Goal: Transaction & Acquisition: Download file/media

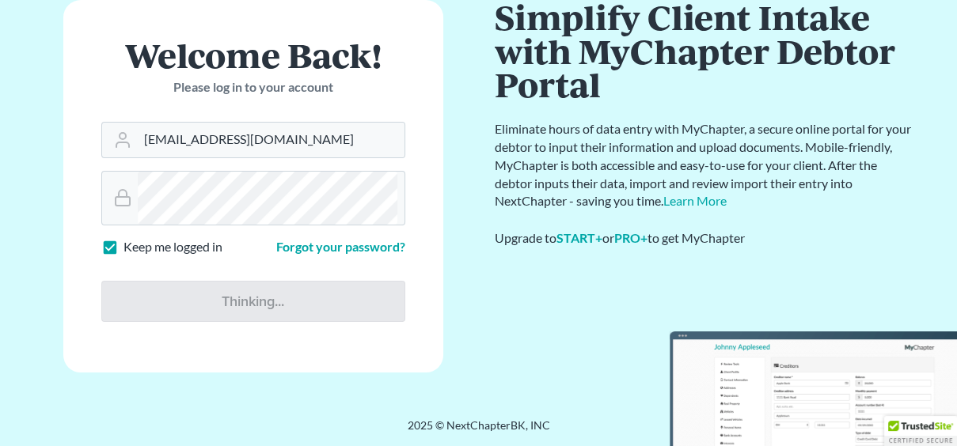
scroll to position [200, 0]
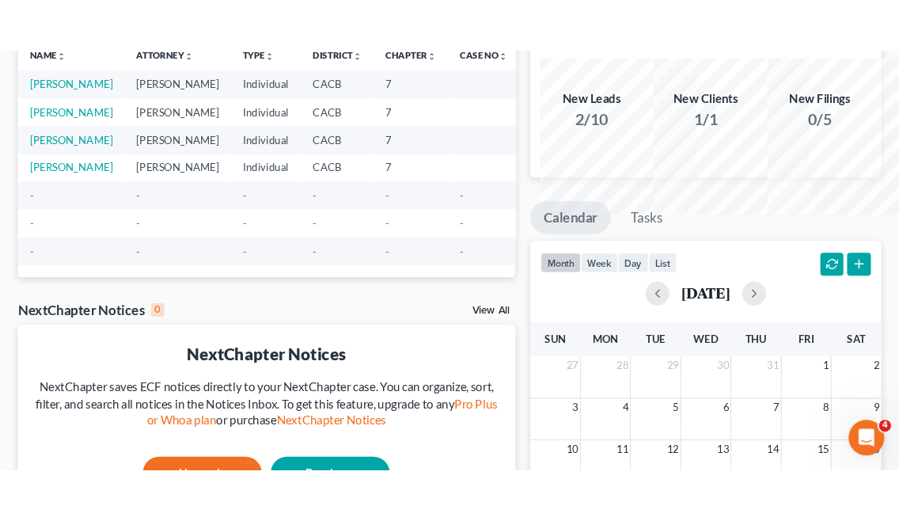
scroll to position [133, 0]
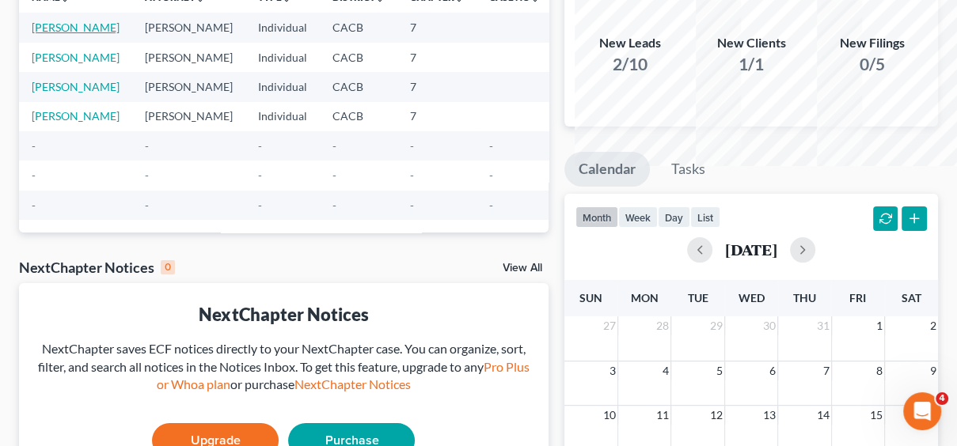
click at [57, 34] on link "[PERSON_NAME]" at bounding box center [76, 27] width 88 height 13
select select "0"
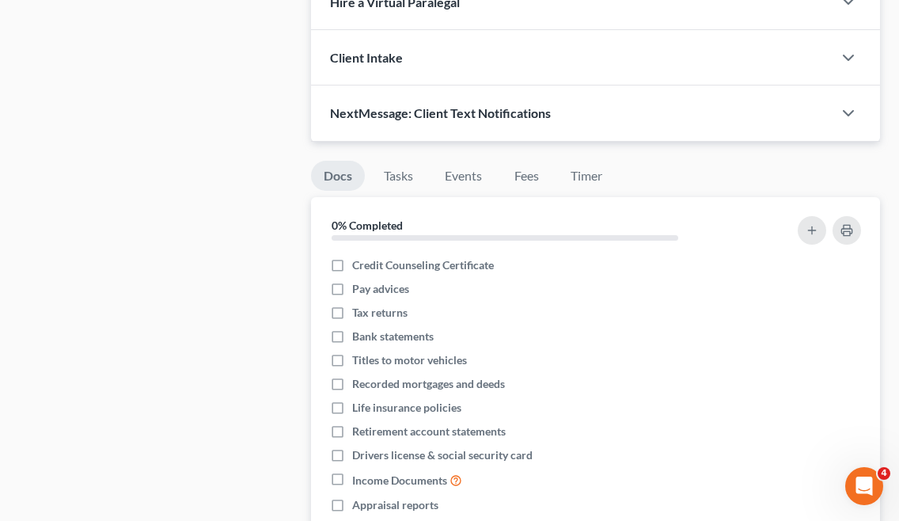
scroll to position [884, 0]
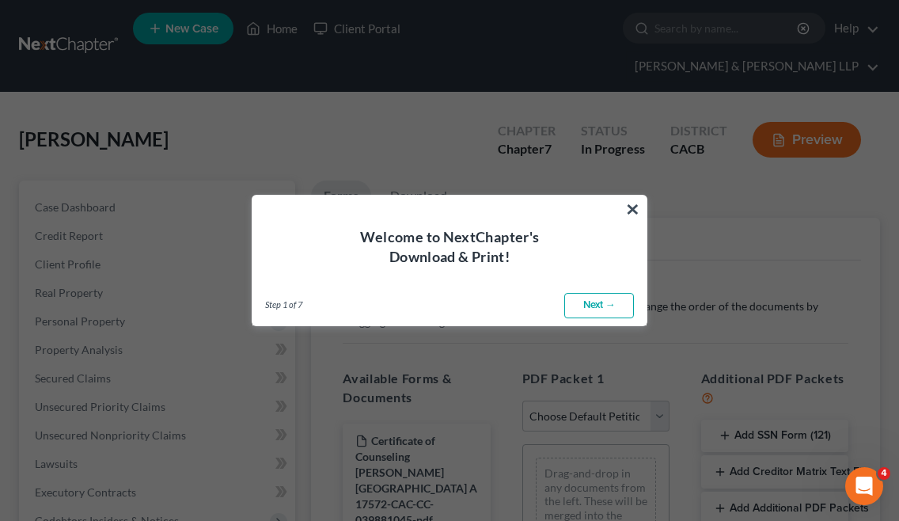
click at [564, 318] on link "Next →" at bounding box center [599, 305] width 70 height 25
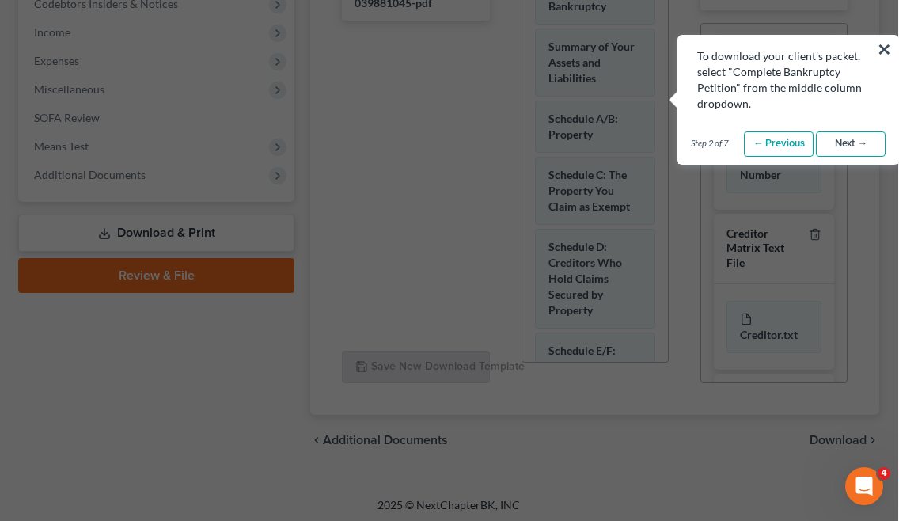
scroll to position [519, 39]
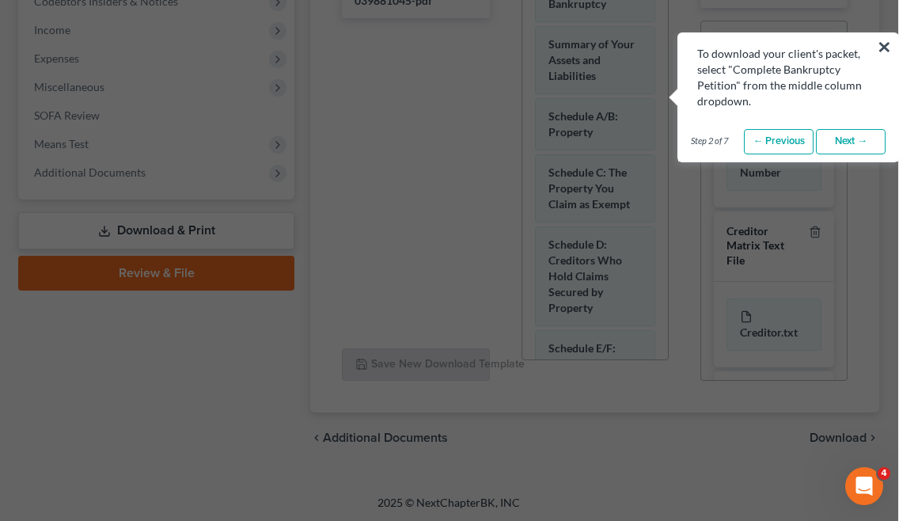
select select "3"
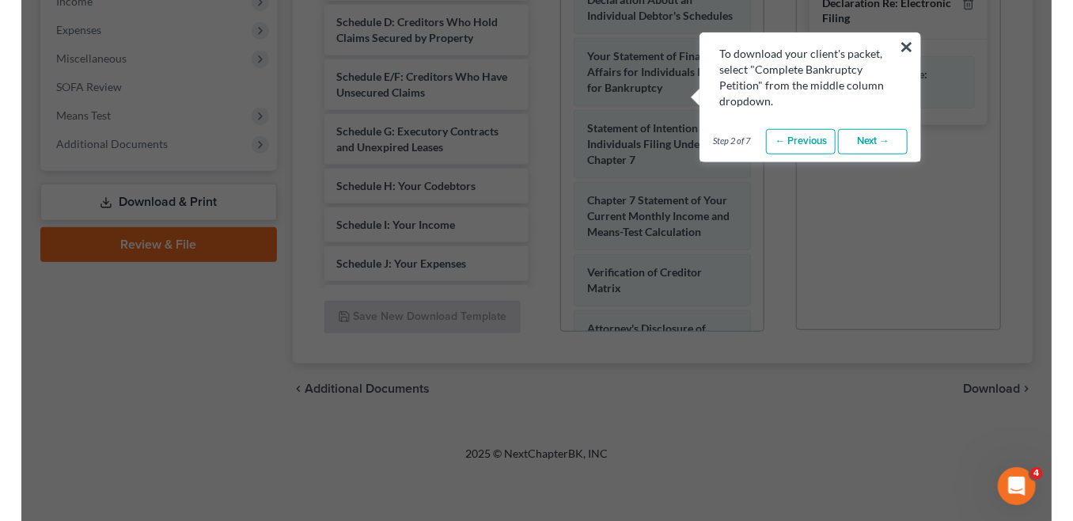
scroll to position [491, 0]
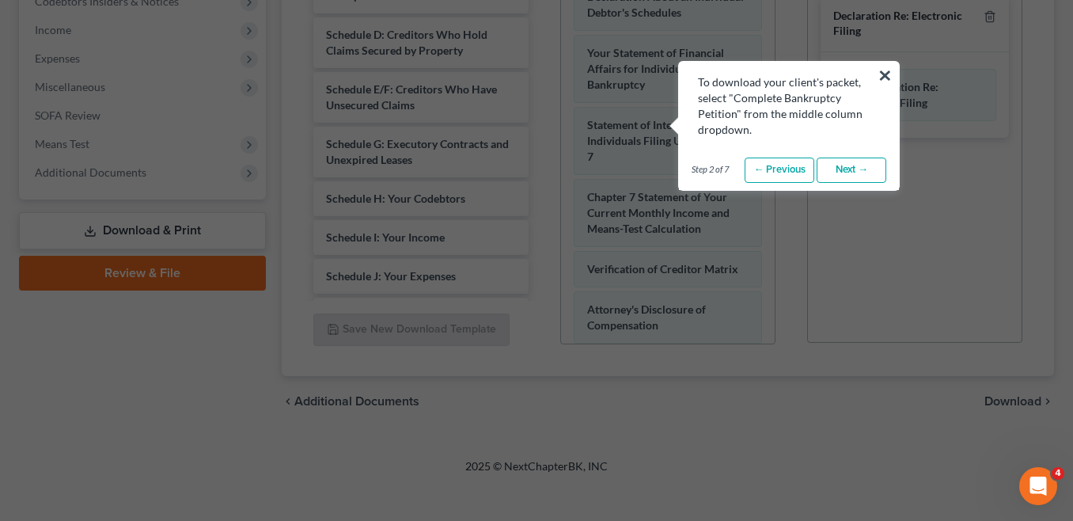
click at [817, 183] on link "Next →" at bounding box center [852, 169] width 70 height 25
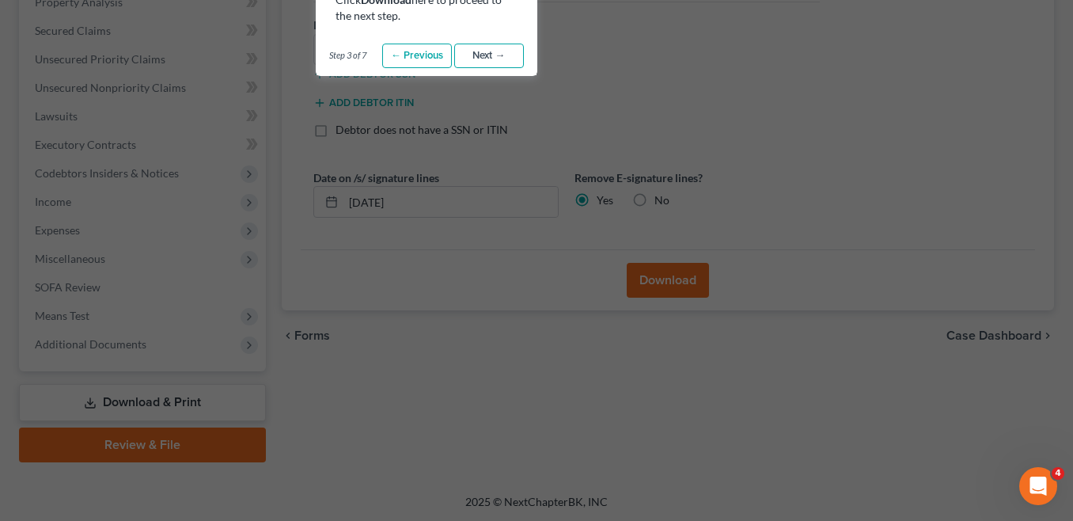
scroll to position [167, 0]
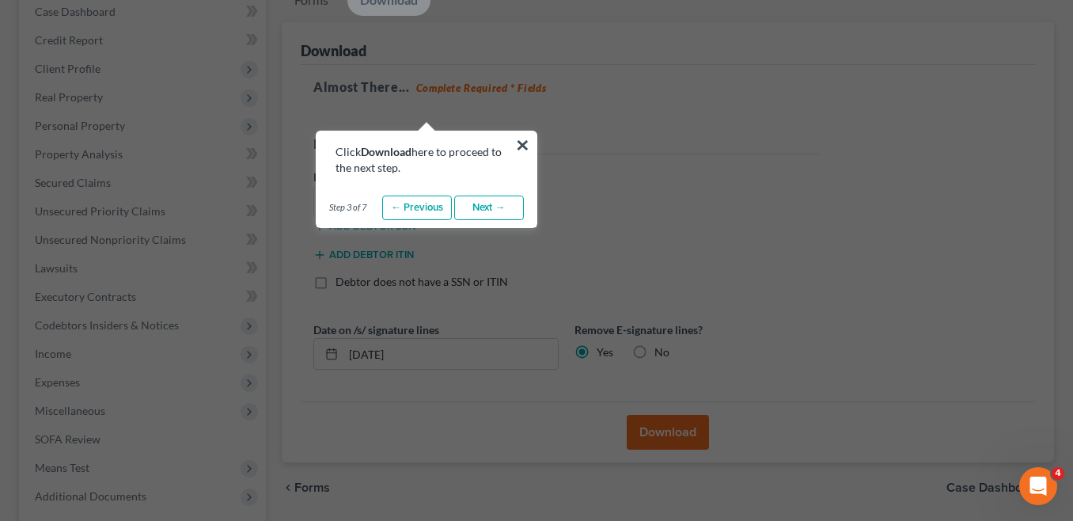
click at [457, 221] on link "Next →" at bounding box center [489, 207] width 70 height 25
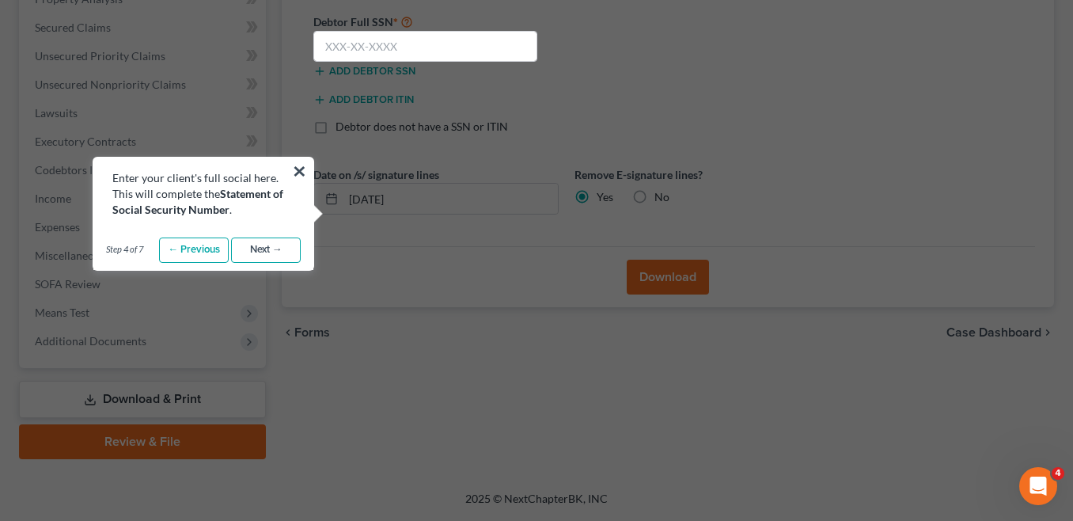
scroll to position [324, 0]
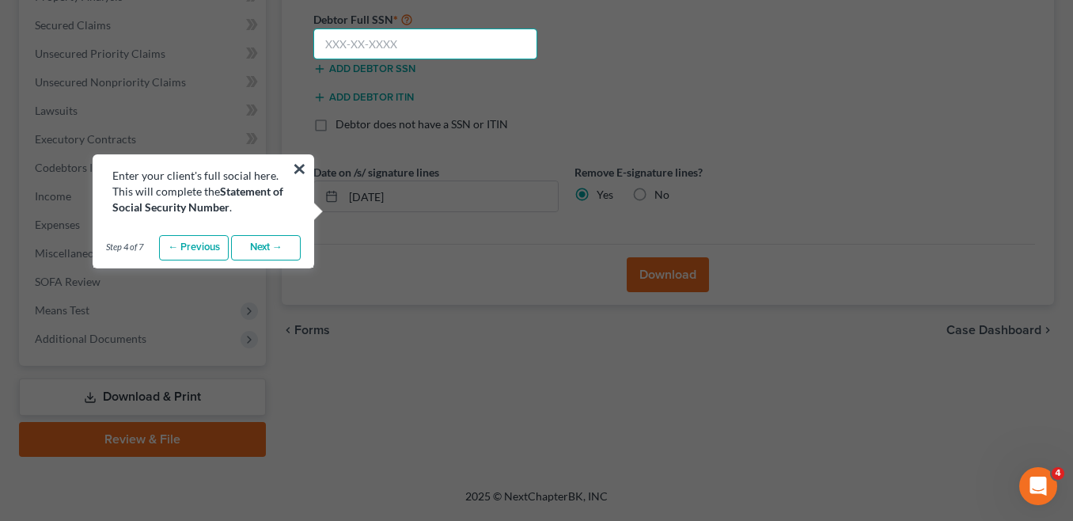
click at [445, 60] on input "text" at bounding box center [425, 44] width 224 height 32
type input "560-95-9668"
click at [237, 260] on link "Next →" at bounding box center [266, 247] width 70 height 25
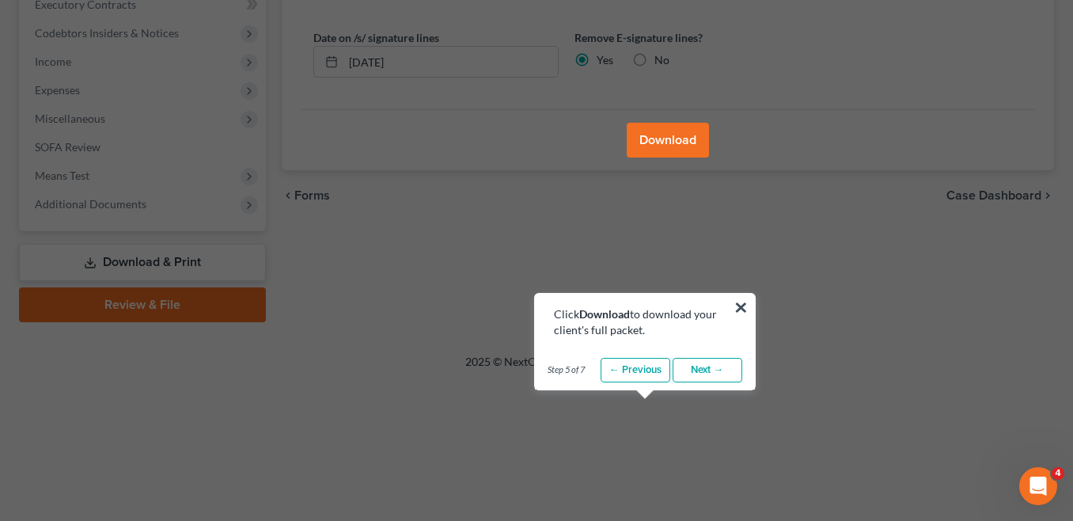
scroll to position [462, 0]
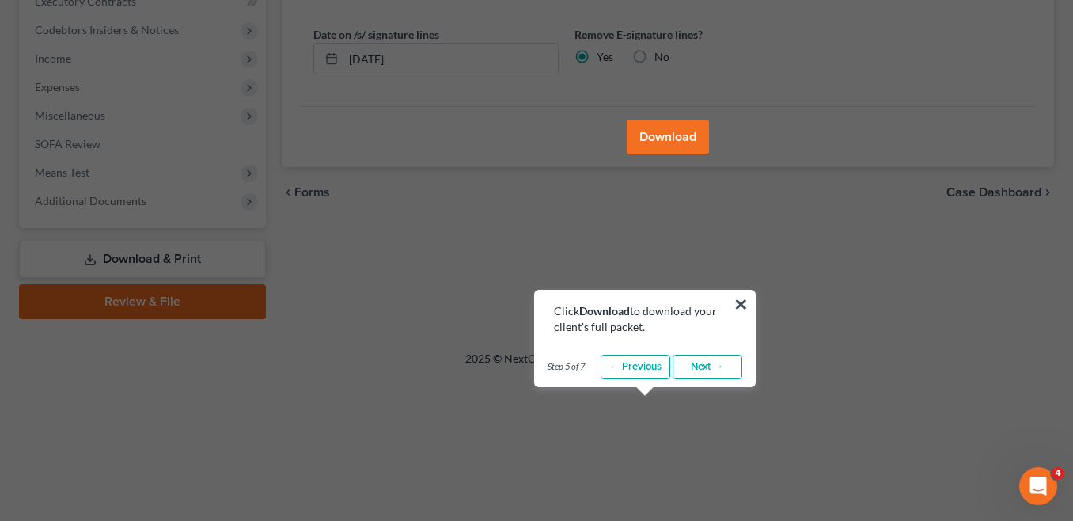
click at [689, 154] on button "Download" at bounding box center [668, 136] width 82 height 35
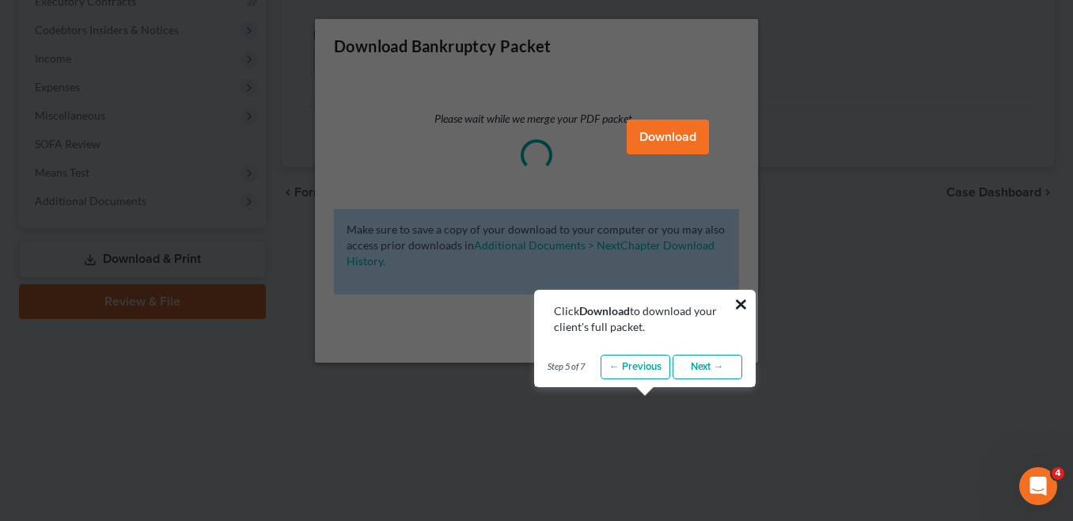
click at [737, 291] on button "×" at bounding box center [741, 303] width 15 height 25
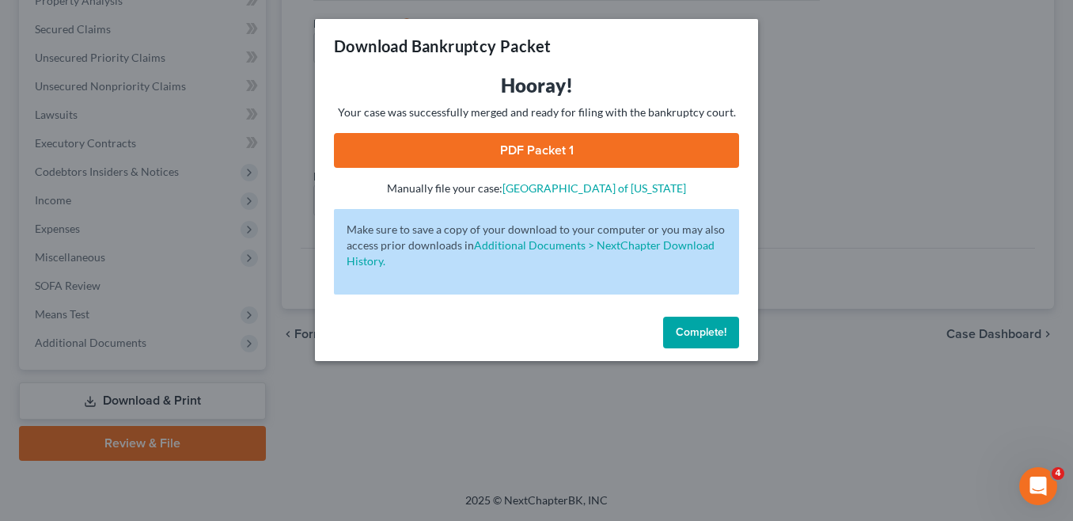
scroll to position [47, 0]
click at [712, 168] on link "PDF Packet 1" at bounding box center [536, 150] width 405 height 35
